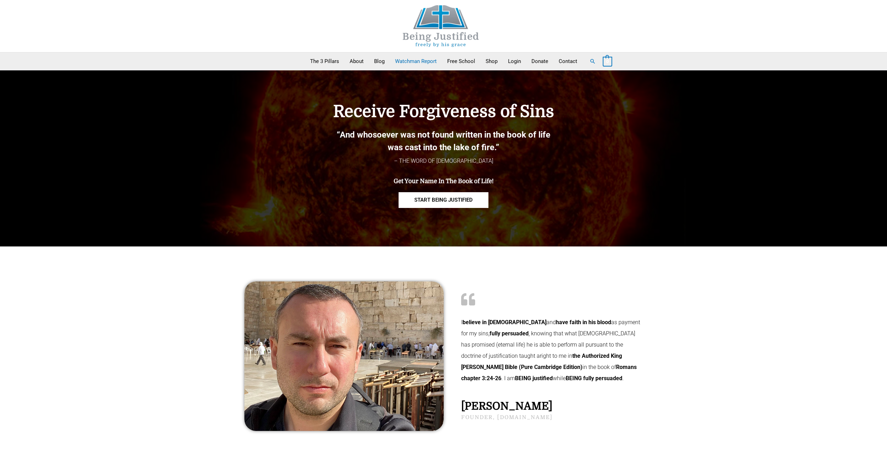
click at [407, 61] on link "Watchman Report" at bounding box center [416, 60] width 52 height 17
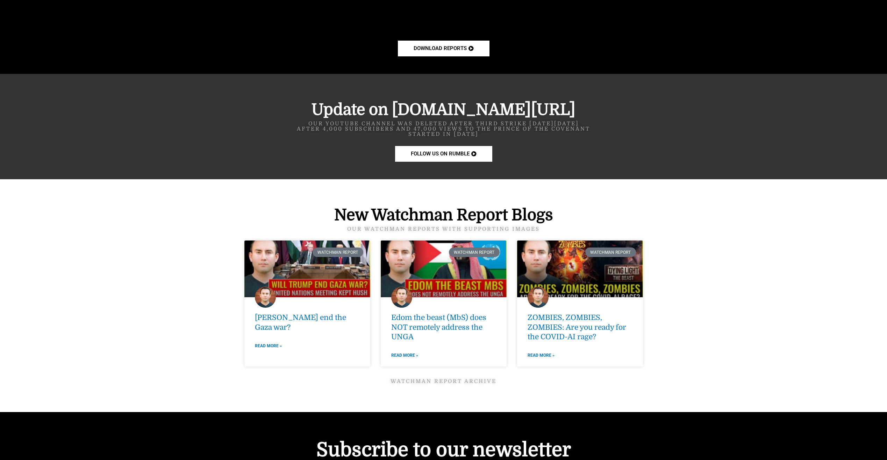
scroll to position [733, 0]
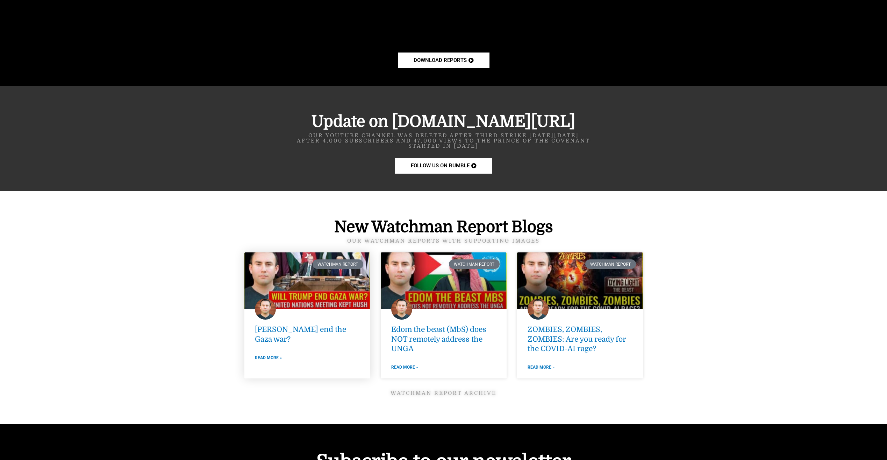
click at [322, 279] on link at bounding box center [307, 280] width 126 height 57
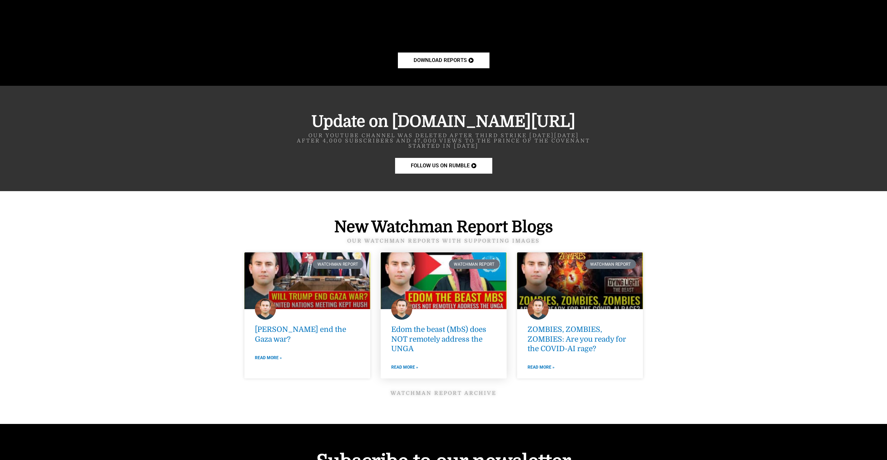
click at [466, 285] on link at bounding box center [444, 280] width 126 height 57
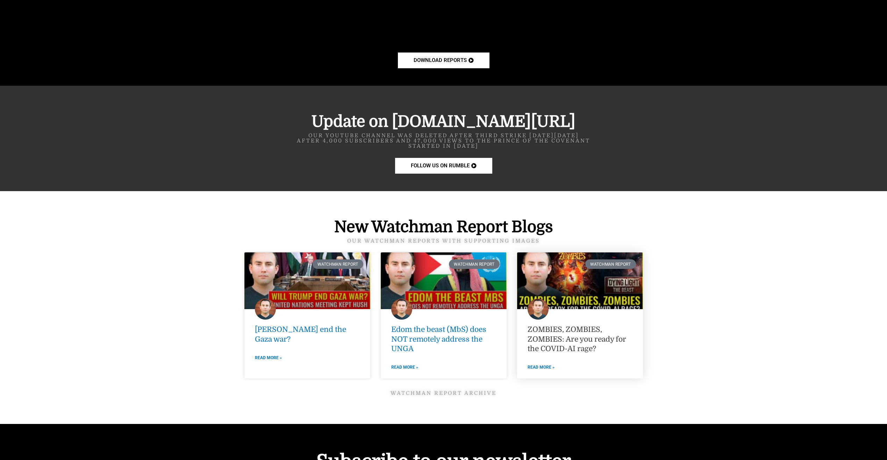
click at [570, 327] on link "ZOMBIES, ZOMBIES, ZOMBIES: Are you ready for the COVID-AI rage?" at bounding box center [577, 339] width 99 height 28
click at [481, 392] on link "Watchman Report ARCHIVE" at bounding box center [444, 393] width 106 height 6
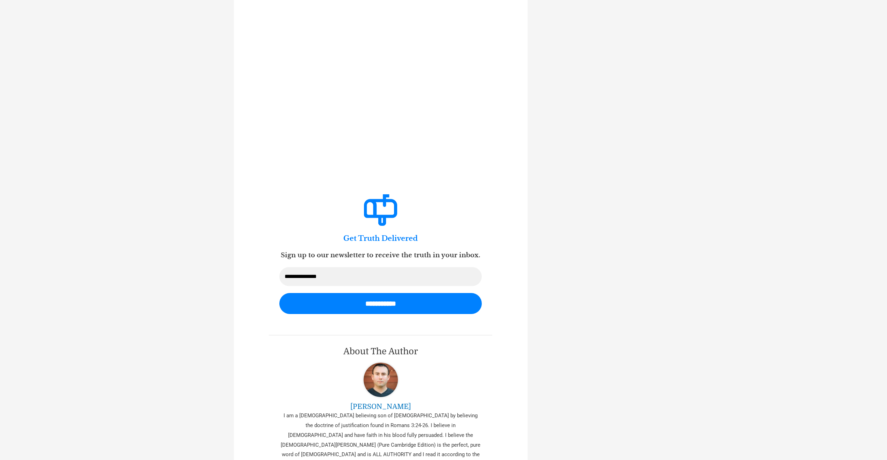
scroll to position [2728, 0]
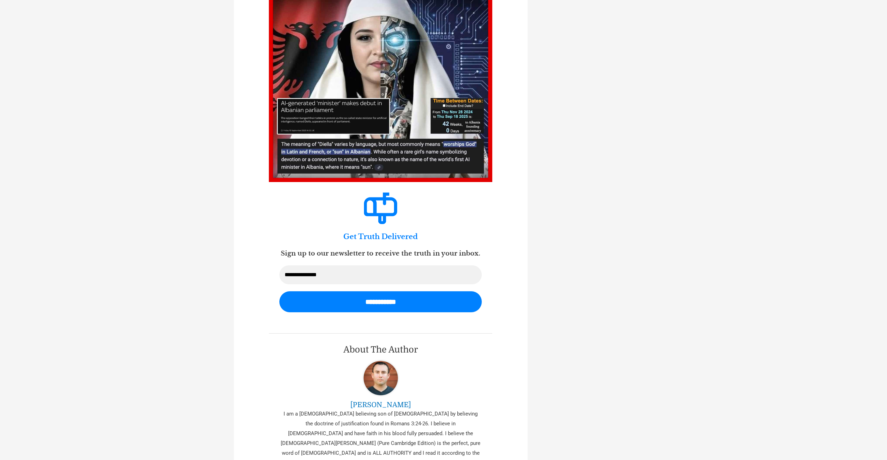
scroll to position [2308, 0]
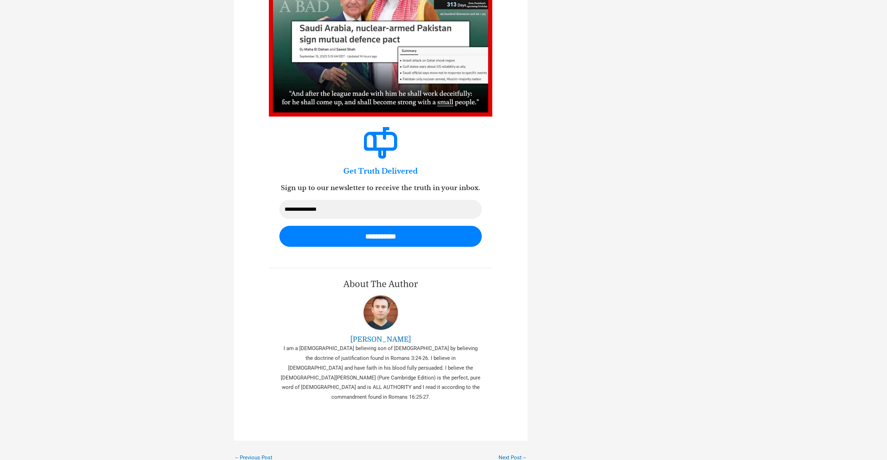
scroll to position [1714, 0]
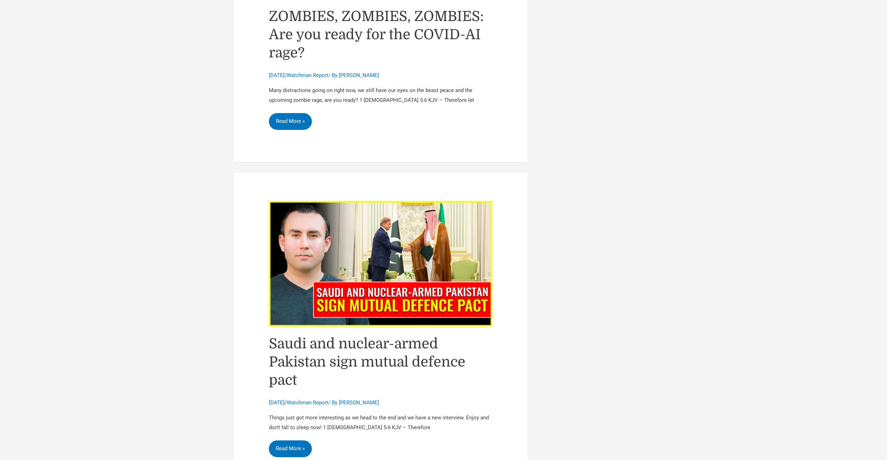
scroll to position [944, 0]
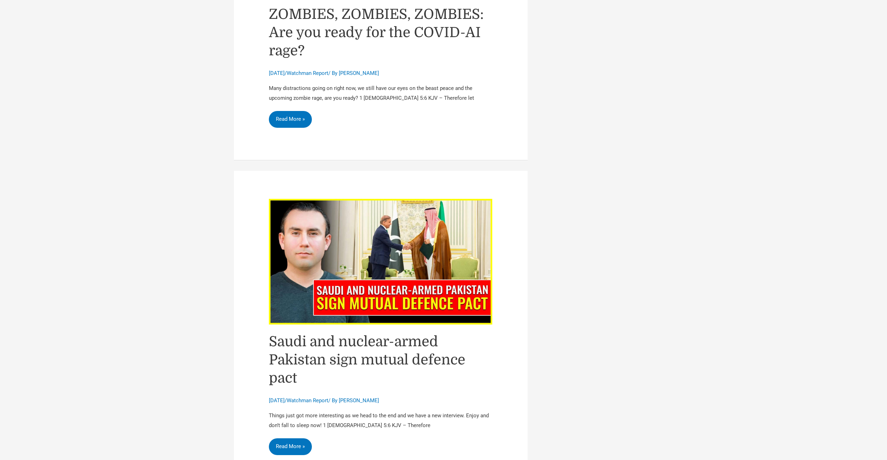
click at [391, 225] on img "Read: Saudi and nuclear-armed Pakistan sign mutual defence pact" at bounding box center [381, 262] width 224 height 126
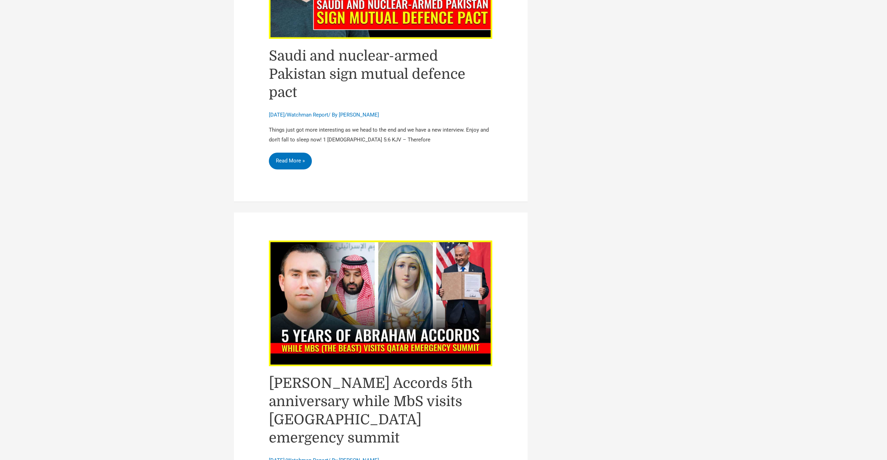
scroll to position [1329, 0]
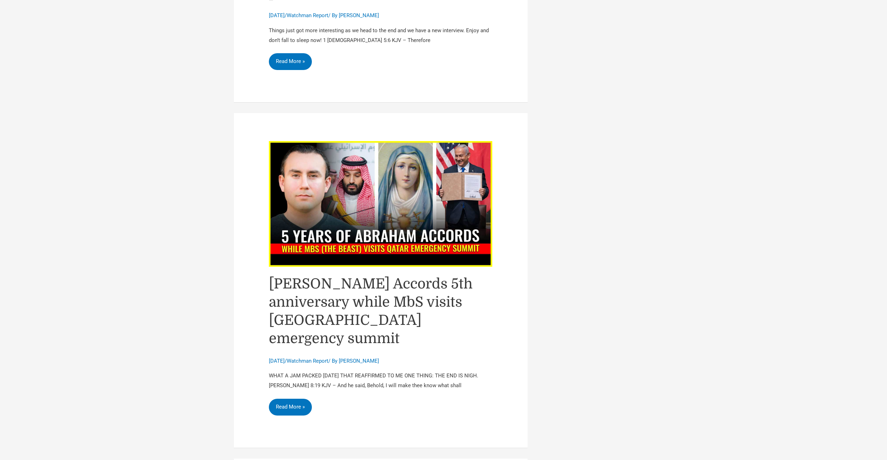
click at [377, 206] on img "Read: Abraham Accords 5th anniversary while MbS visits Qatar emergency summit" at bounding box center [381, 204] width 224 height 126
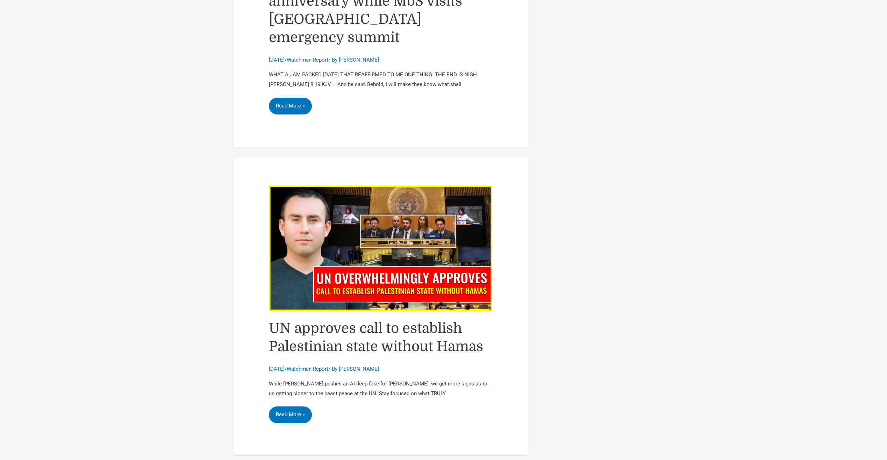
scroll to position [1679, 0]
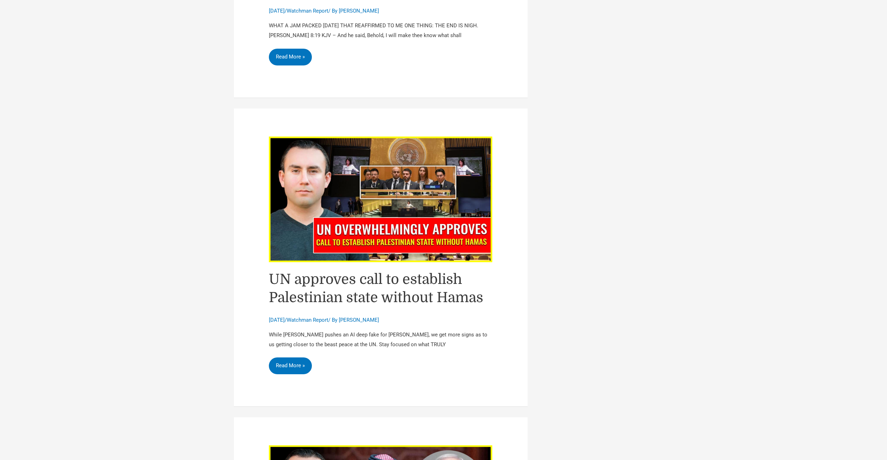
click at [390, 204] on img "Read: UN approves call to establish Palestinian state without Hamas" at bounding box center [381, 199] width 224 height 126
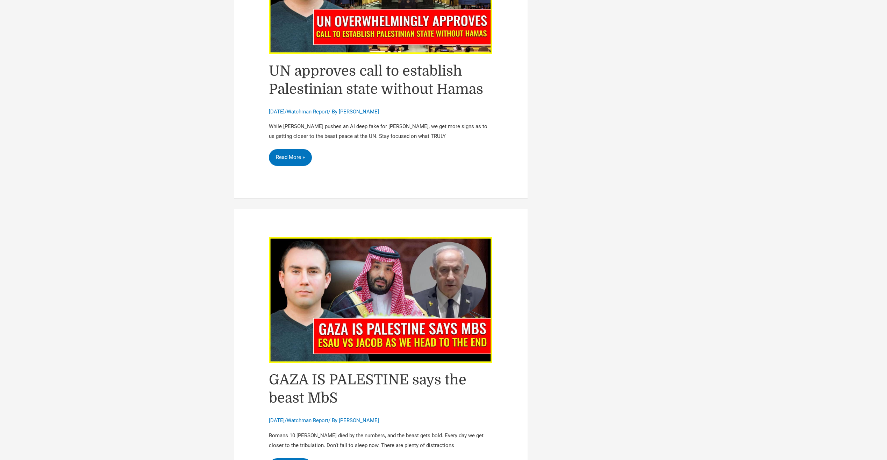
scroll to position [1923, 0]
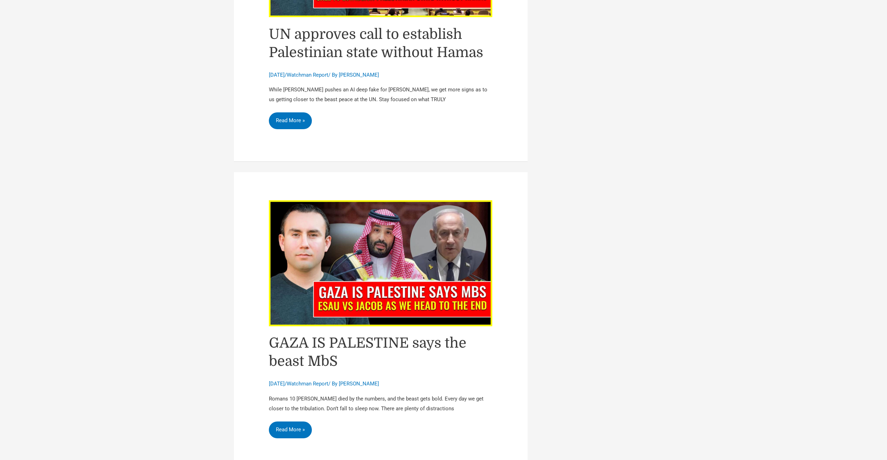
click at [391, 244] on img "Read: GAZA IS PALESTINE says the beast MbS" at bounding box center [381, 263] width 224 height 126
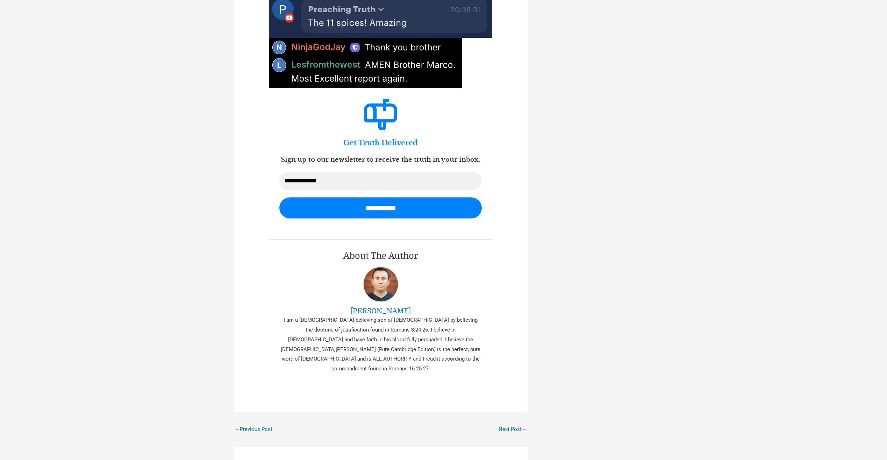
scroll to position [1504, 0]
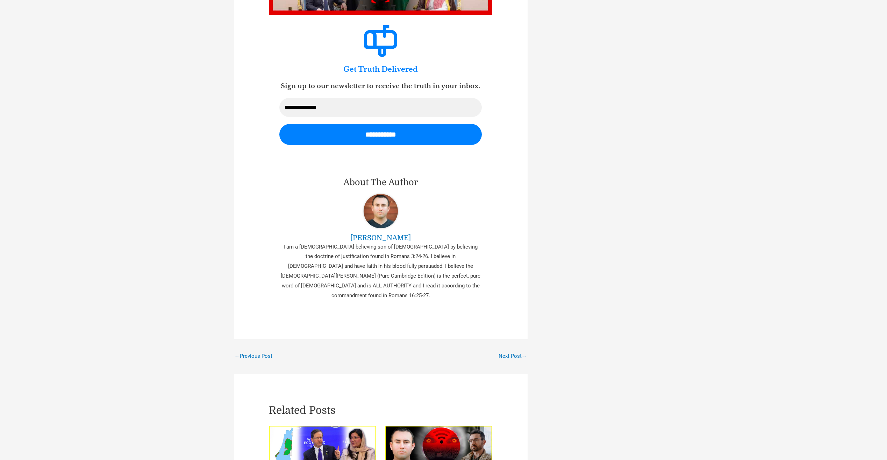
scroll to position [2413, 0]
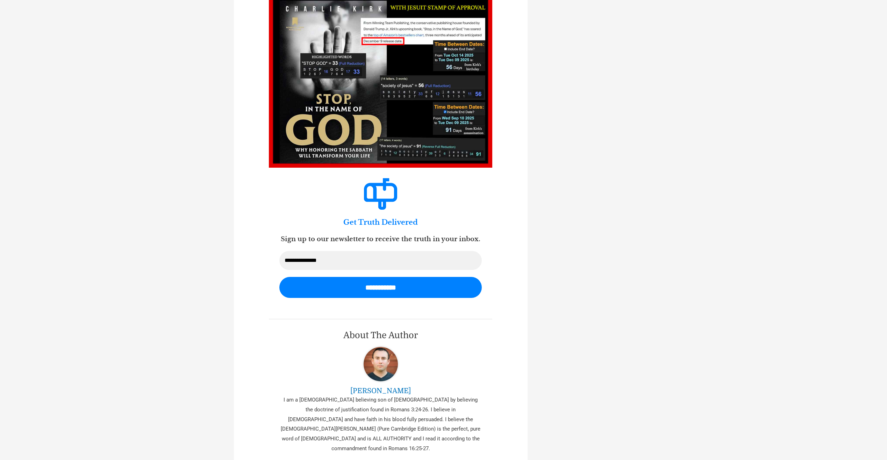
scroll to position [2133, 0]
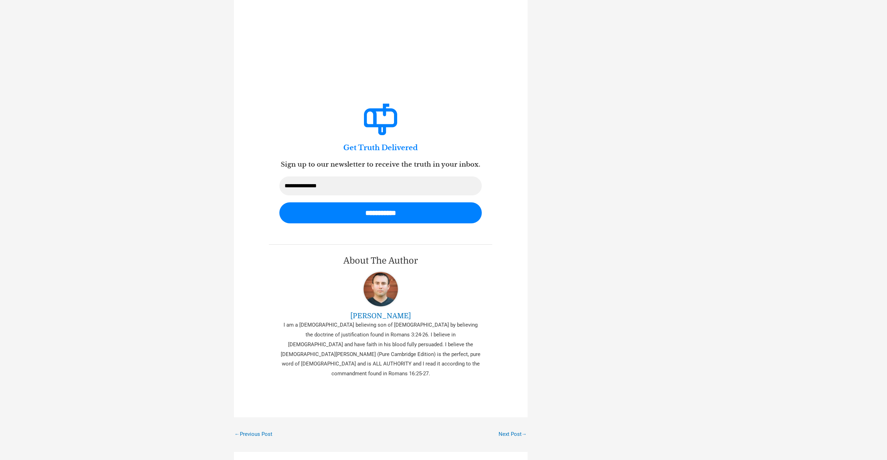
scroll to position [1539, 0]
